Goal: Complete application form

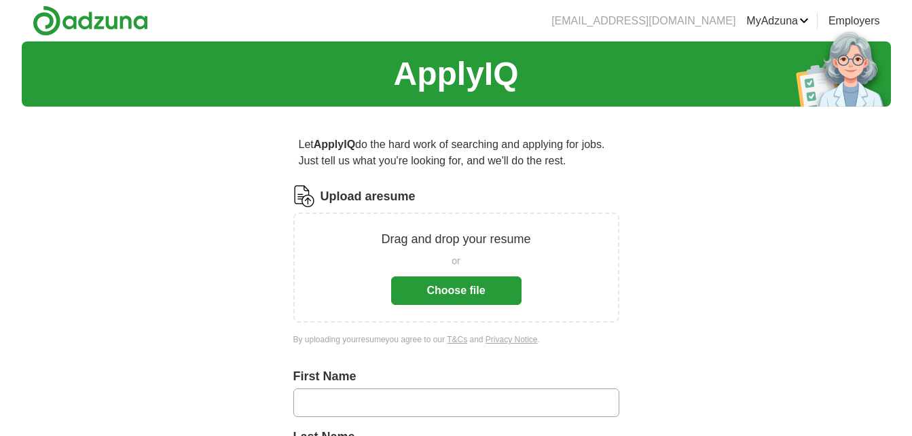
click at [461, 288] on button "Choose file" at bounding box center [456, 290] width 130 height 29
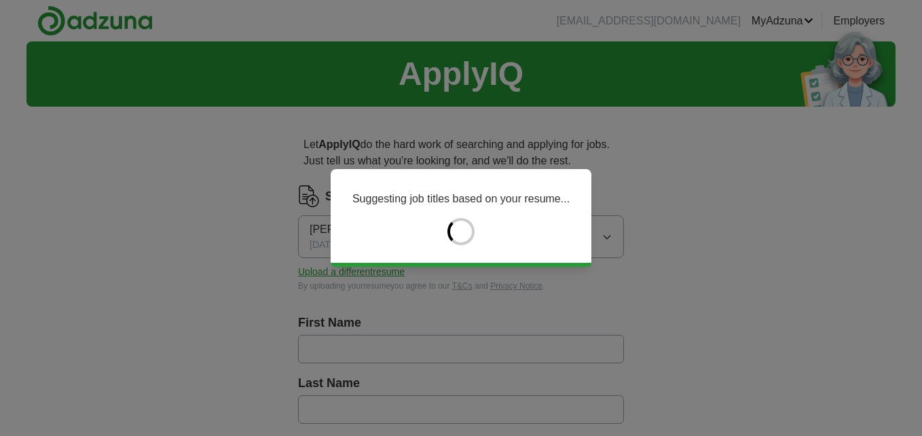
type input "*******"
type input "******"
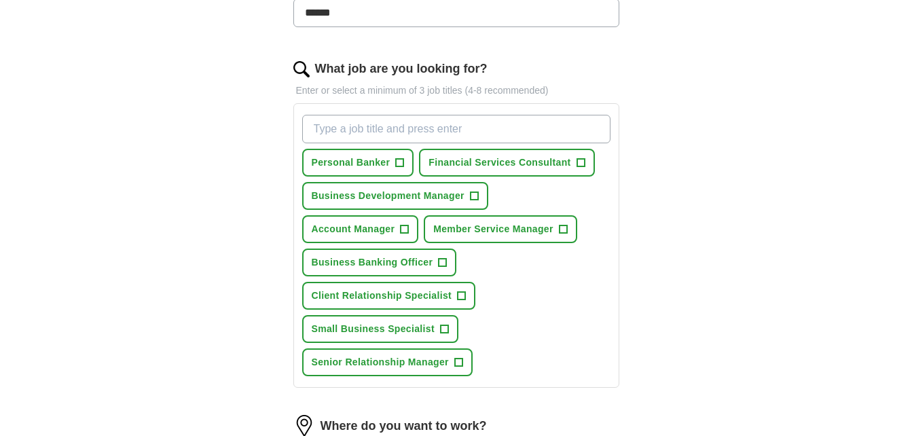
scroll to position [407, 0]
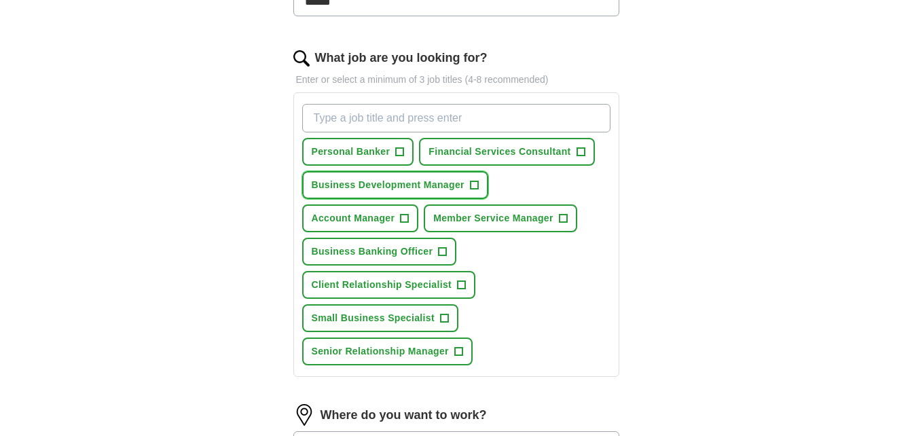
click at [400, 192] on span "Business Development Manager" at bounding box center [388, 185] width 153 height 14
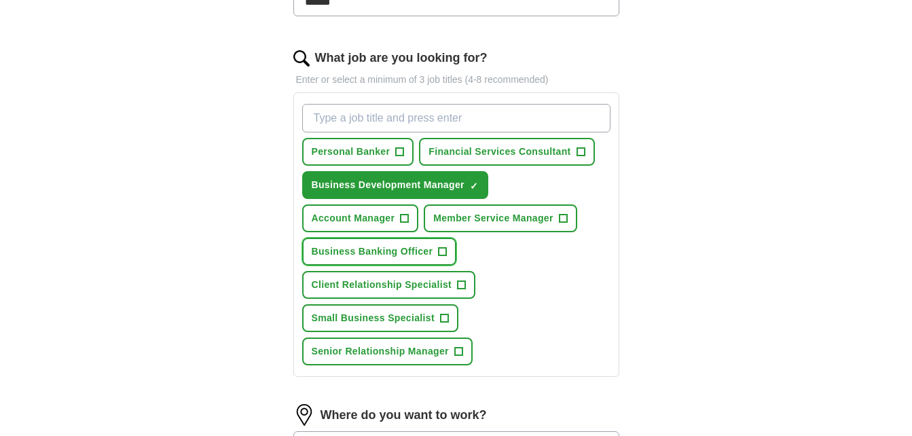
click at [372, 259] on span "Business Banking Officer" at bounding box center [373, 251] width 122 height 14
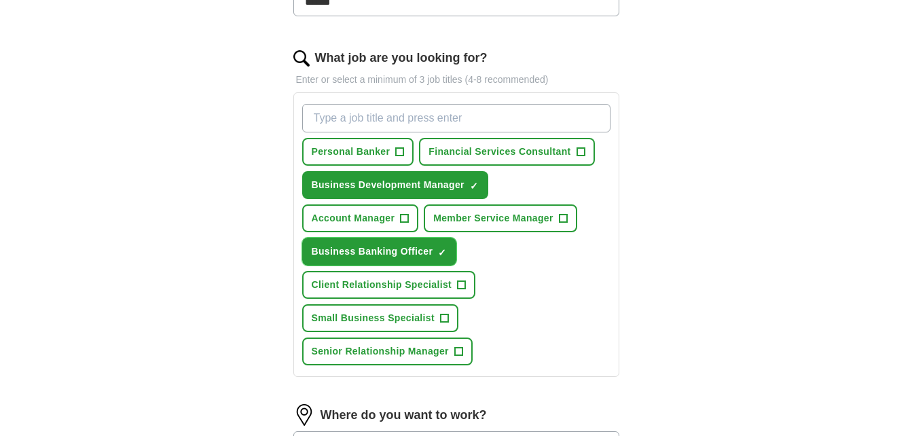
click at [372, 259] on span "Business Banking Officer" at bounding box center [373, 251] width 122 height 14
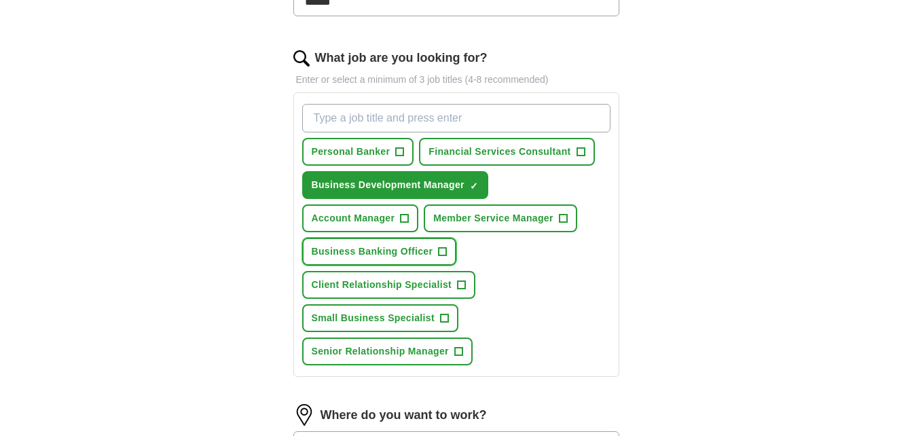
click at [355, 259] on span "Business Banking Officer" at bounding box center [373, 251] width 122 height 14
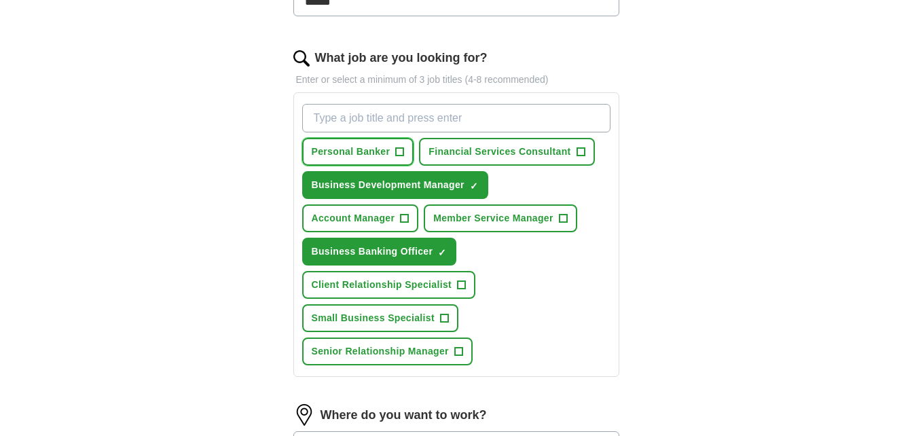
click at [386, 159] on span "Personal Banker" at bounding box center [351, 152] width 79 height 14
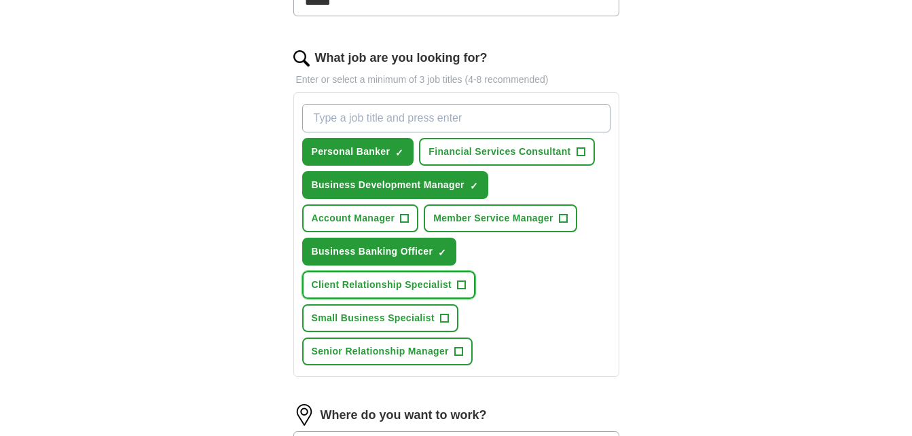
click at [386, 292] on span "Client Relationship Specialist" at bounding box center [382, 285] width 141 height 14
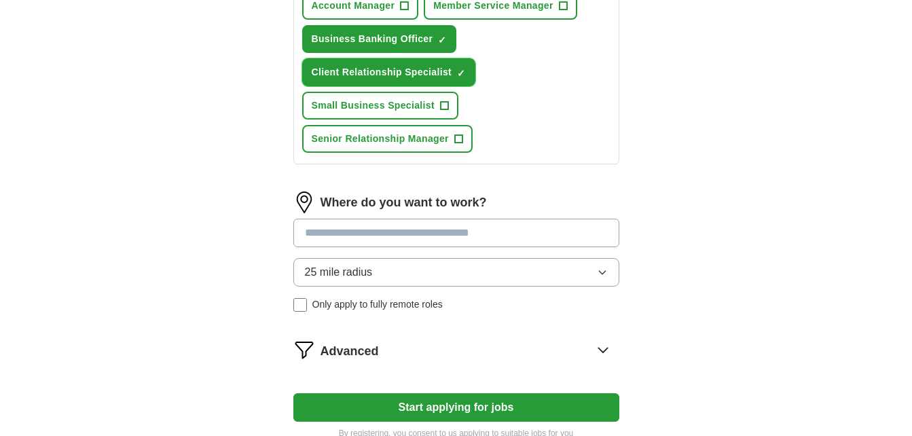
scroll to position [747, 0]
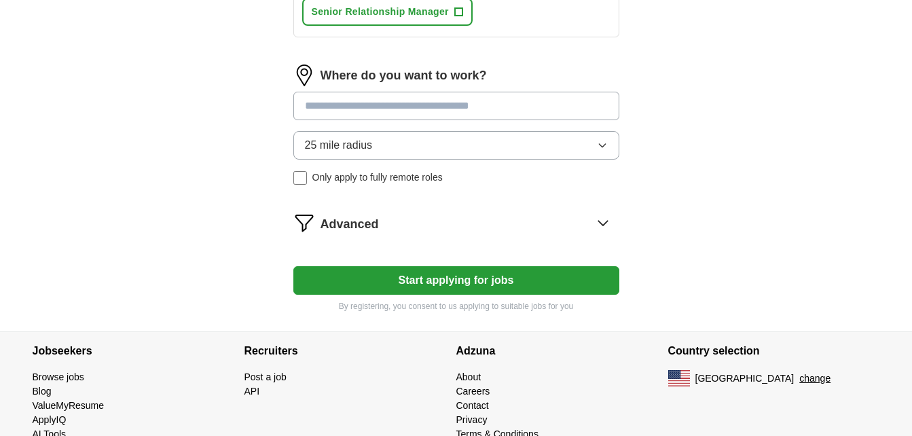
click at [458, 295] on button "Start applying for jobs" at bounding box center [456, 280] width 326 height 29
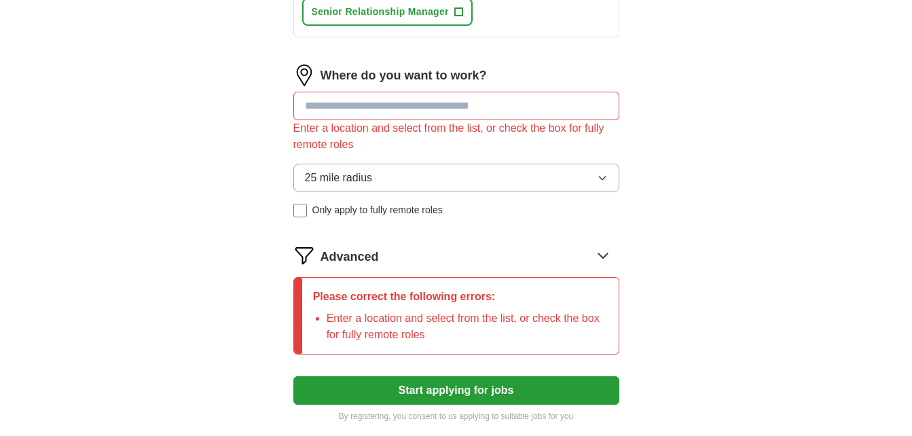
click at [458, 298] on div "Please correct the following errors: Enter a location and select from the list,…" at bounding box center [460, 316] width 316 height 76
click at [439, 120] on input at bounding box center [456, 106] width 326 height 29
click at [502, 120] on input at bounding box center [456, 106] width 326 height 29
click at [505, 120] on input at bounding box center [456, 106] width 326 height 29
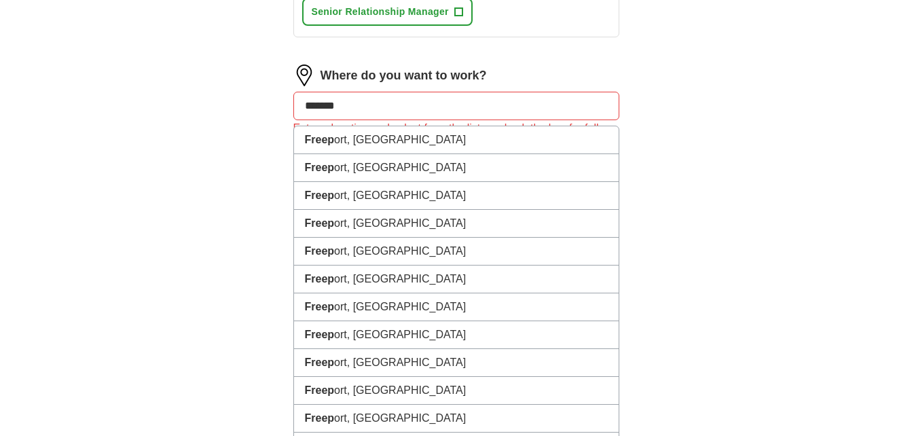
type input "********"
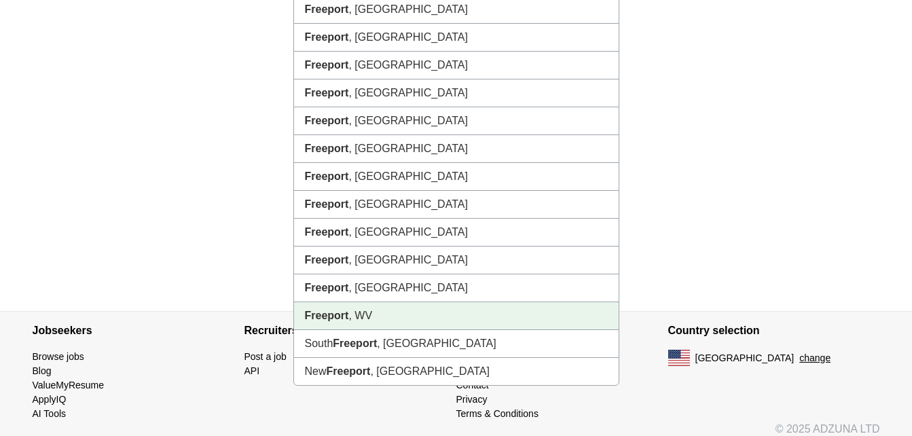
scroll to position [883, 0]
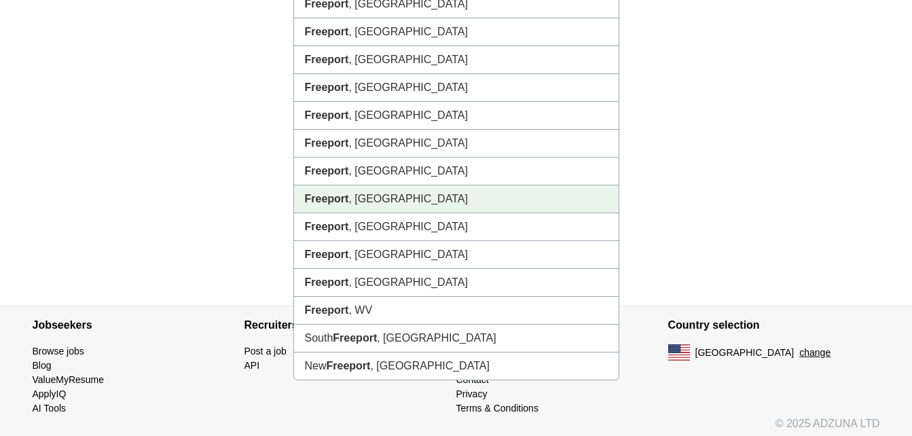
click at [355, 213] on li "[GEOGRAPHIC_DATA] , [GEOGRAPHIC_DATA]" at bounding box center [456, 199] width 325 height 28
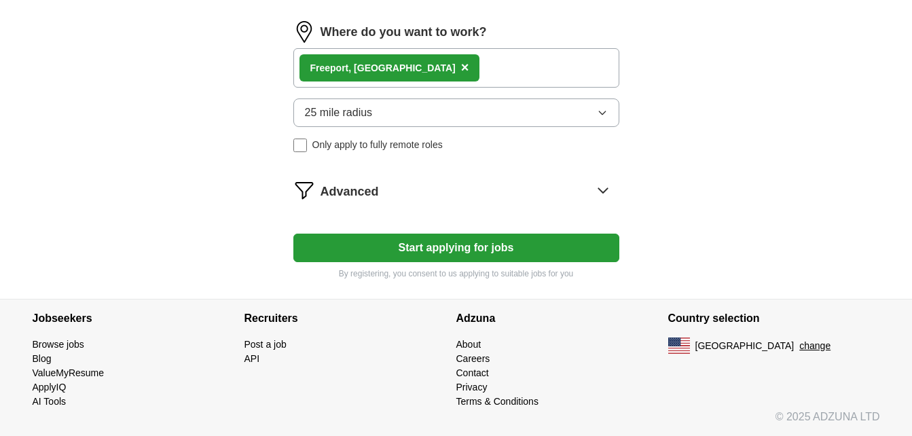
scroll to position [807, 0]
click at [604, 113] on icon "button" at bounding box center [602, 112] width 6 height 3
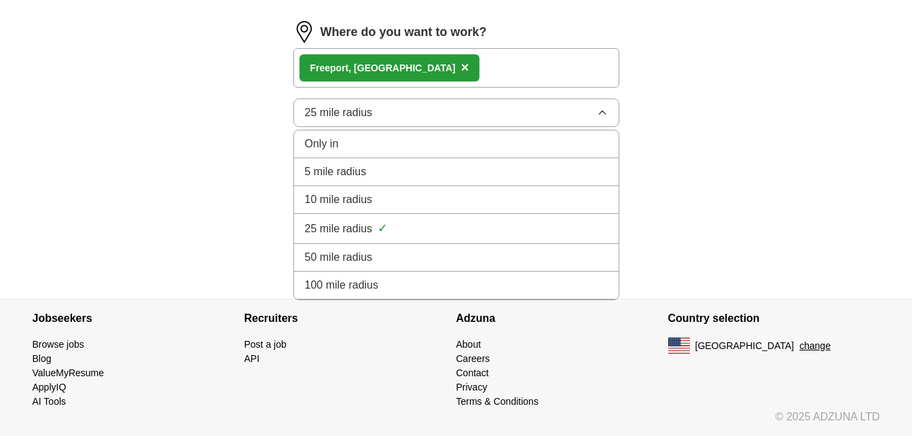
click at [604, 113] on icon "button" at bounding box center [602, 112] width 6 height 3
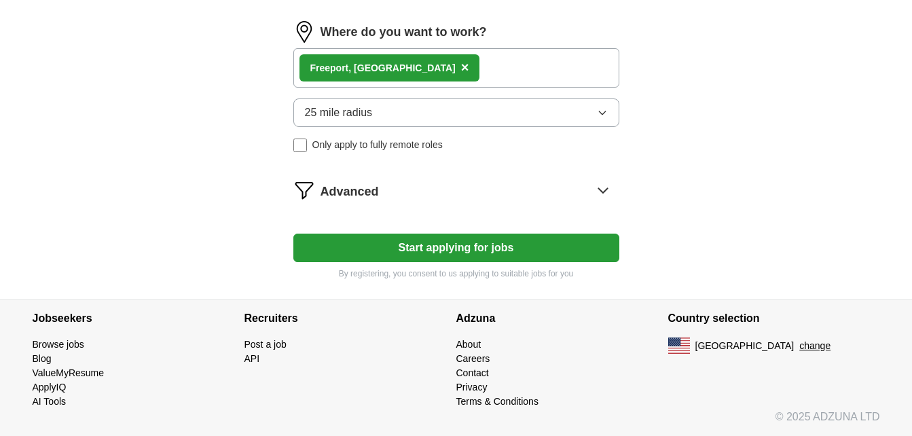
click at [397, 109] on button "25 mile radius" at bounding box center [456, 112] width 326 height 29
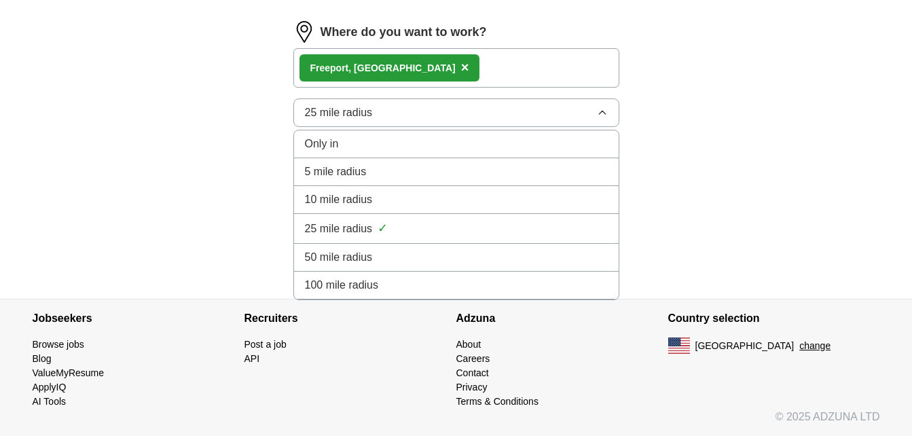
click at [342, 172] on span "5 mile radius" at bounding box center [336, 172] width 62 height 16
